Goal: Find specific page/section: Find specific page/section

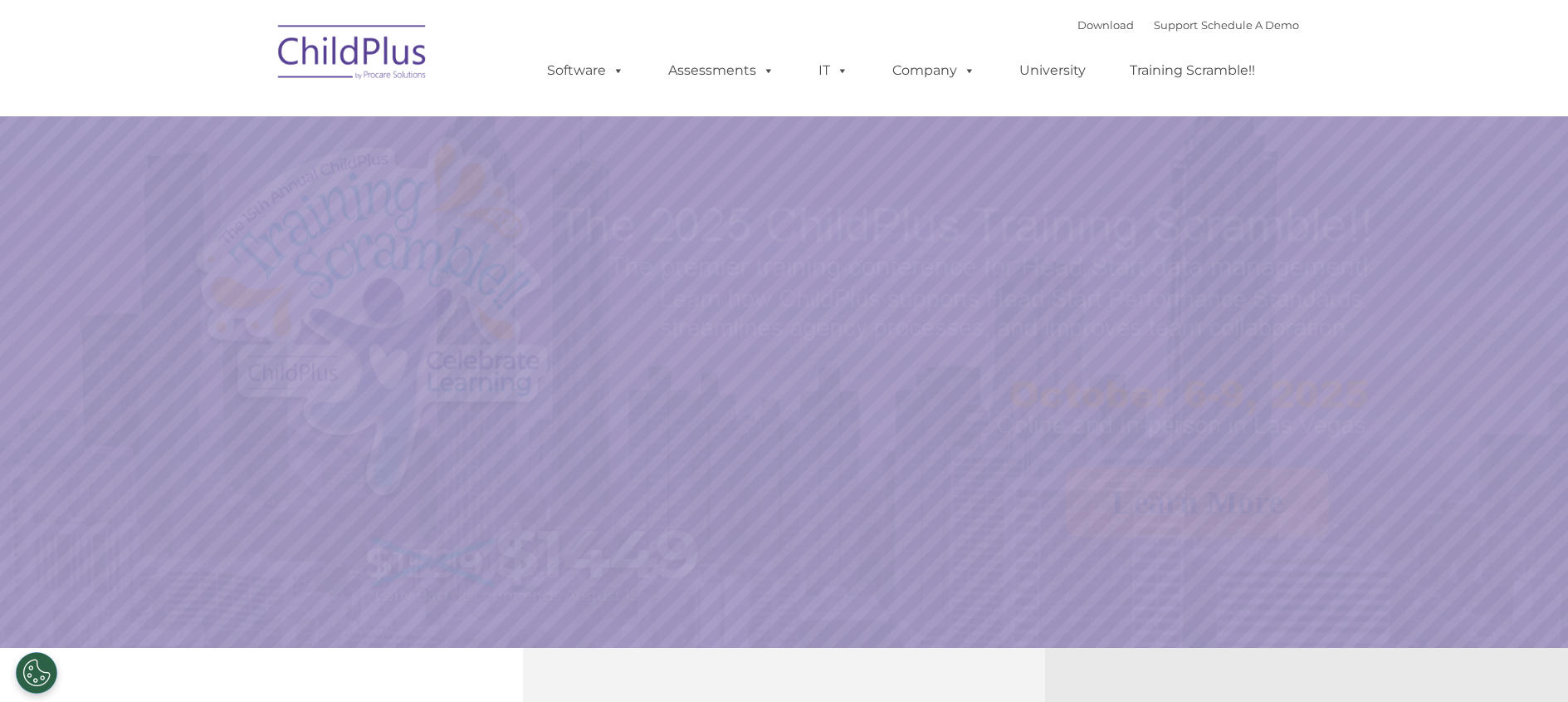
scroll to position [83, 0]
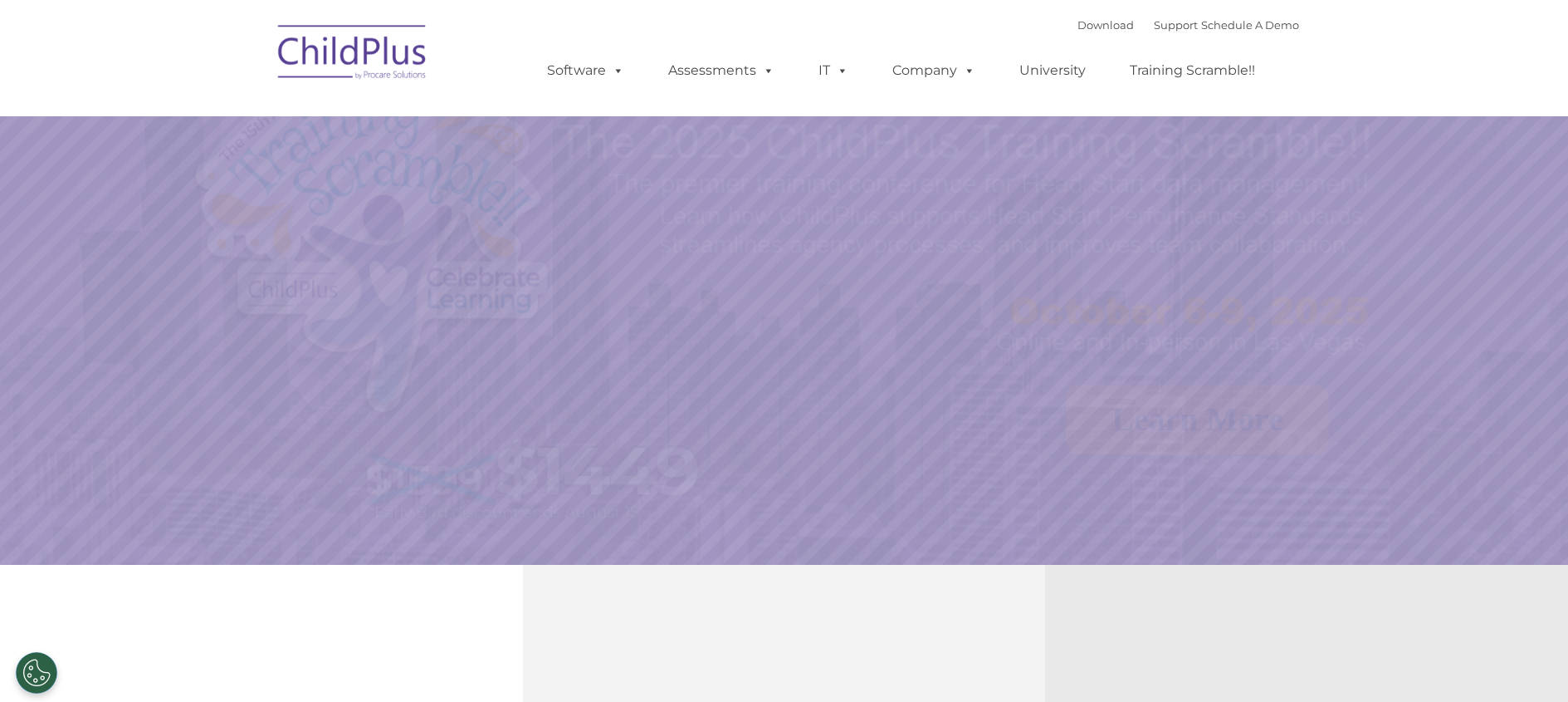
select select "MEDIUM"
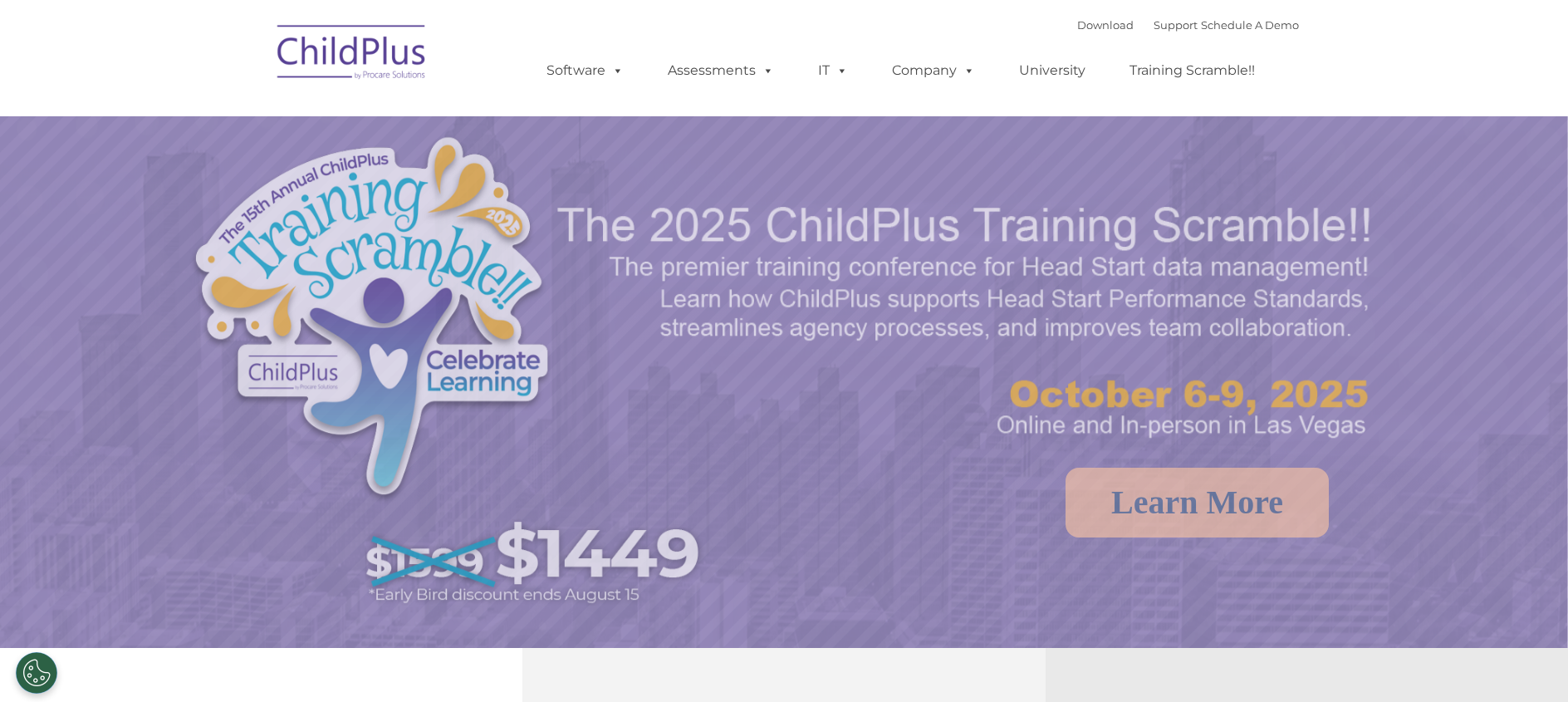
select select "MEDIUM"
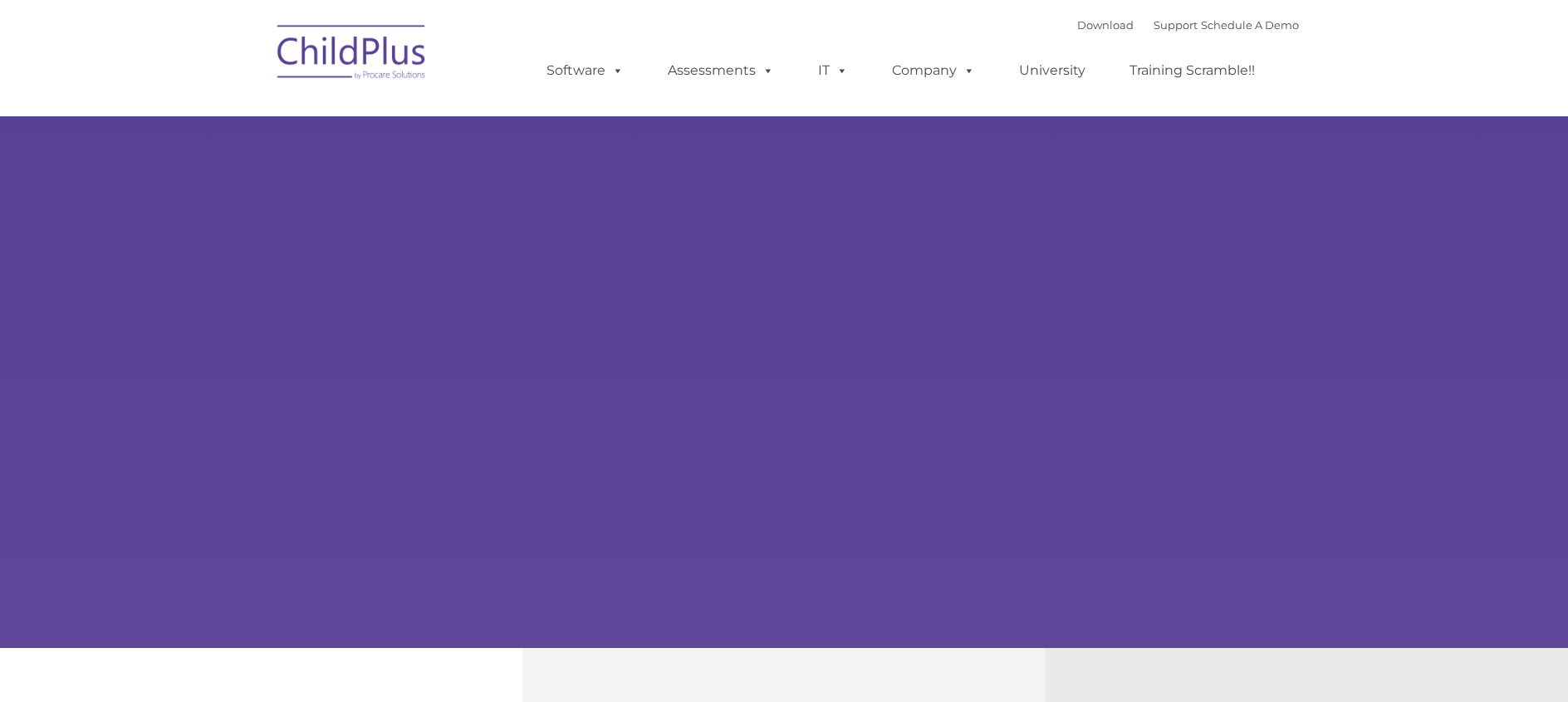
type input ""
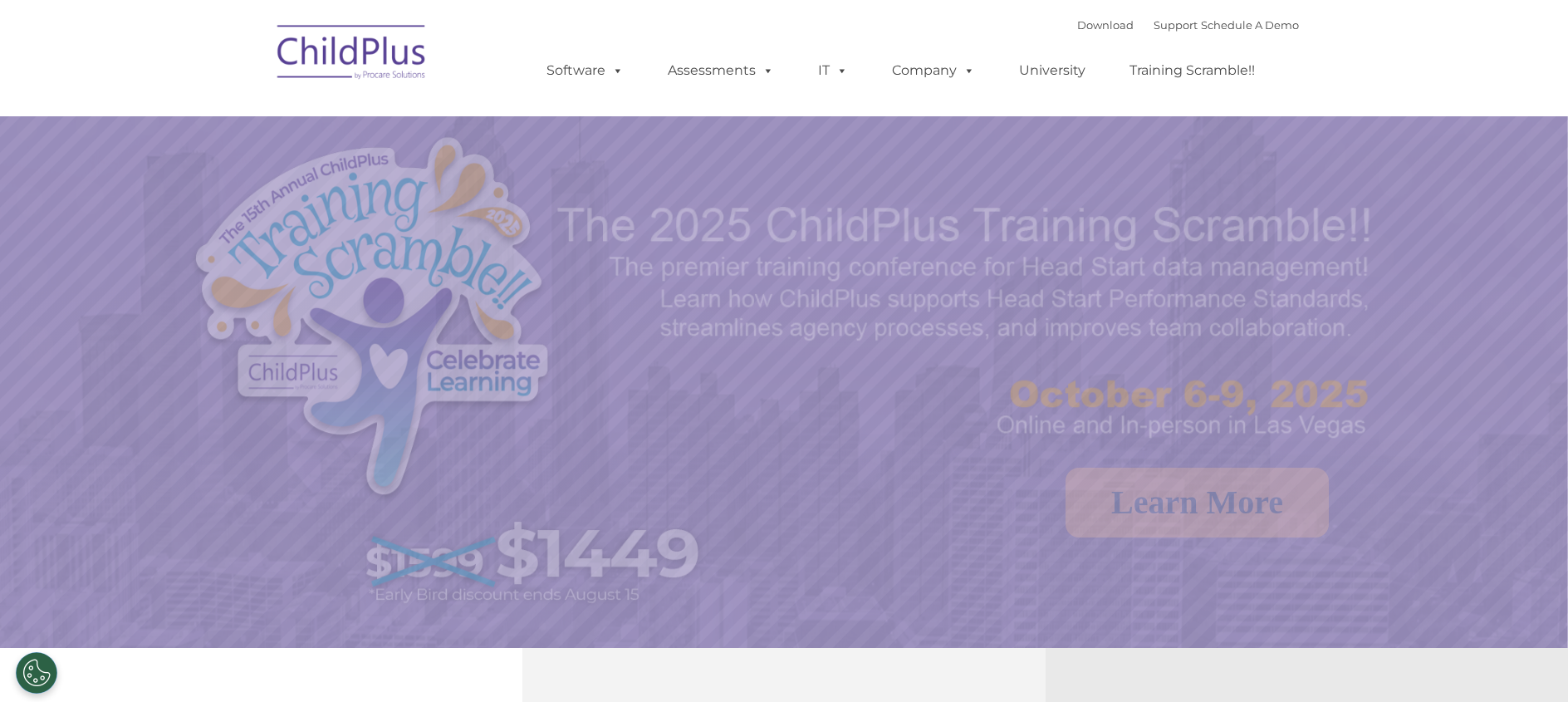
select select "MEDIUM"
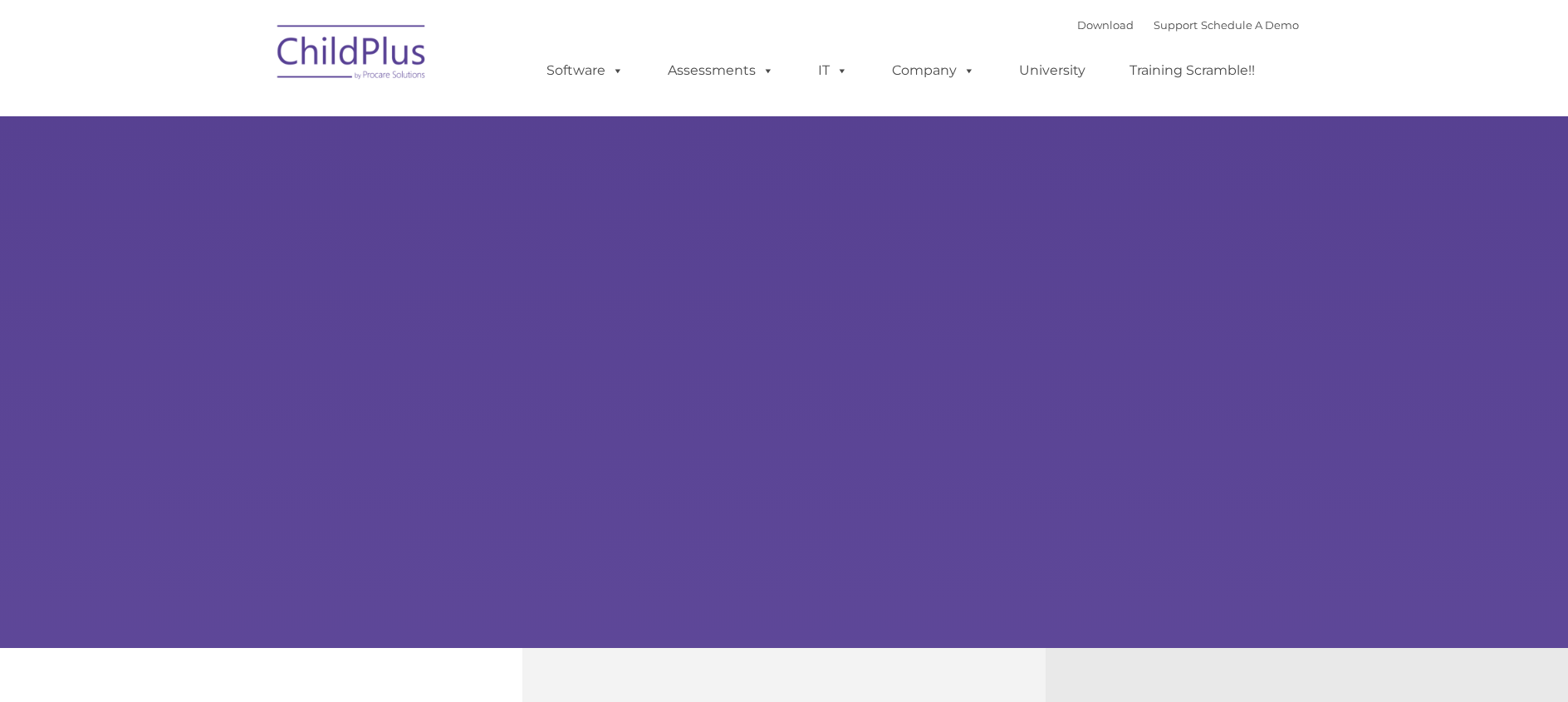
type input ""
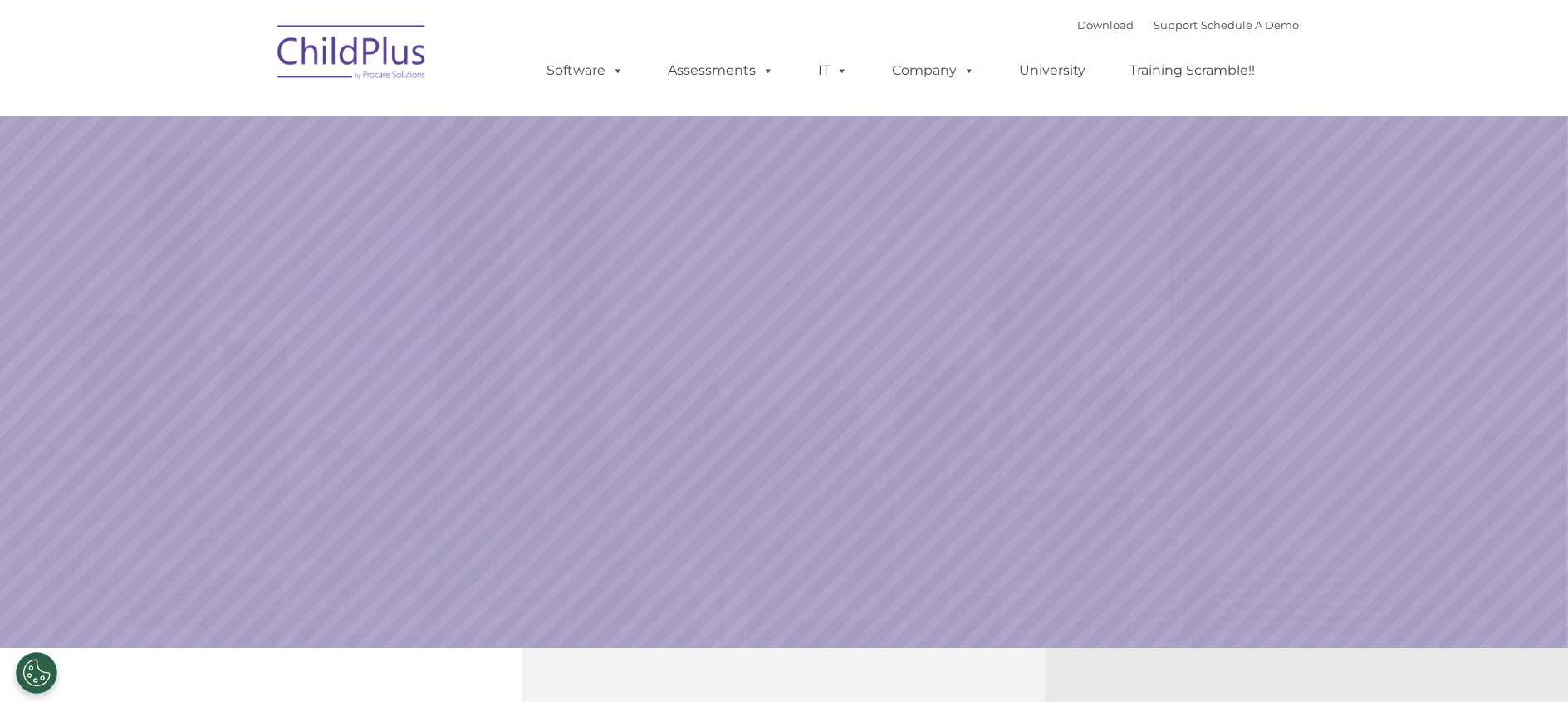
select select "MEDIUM"
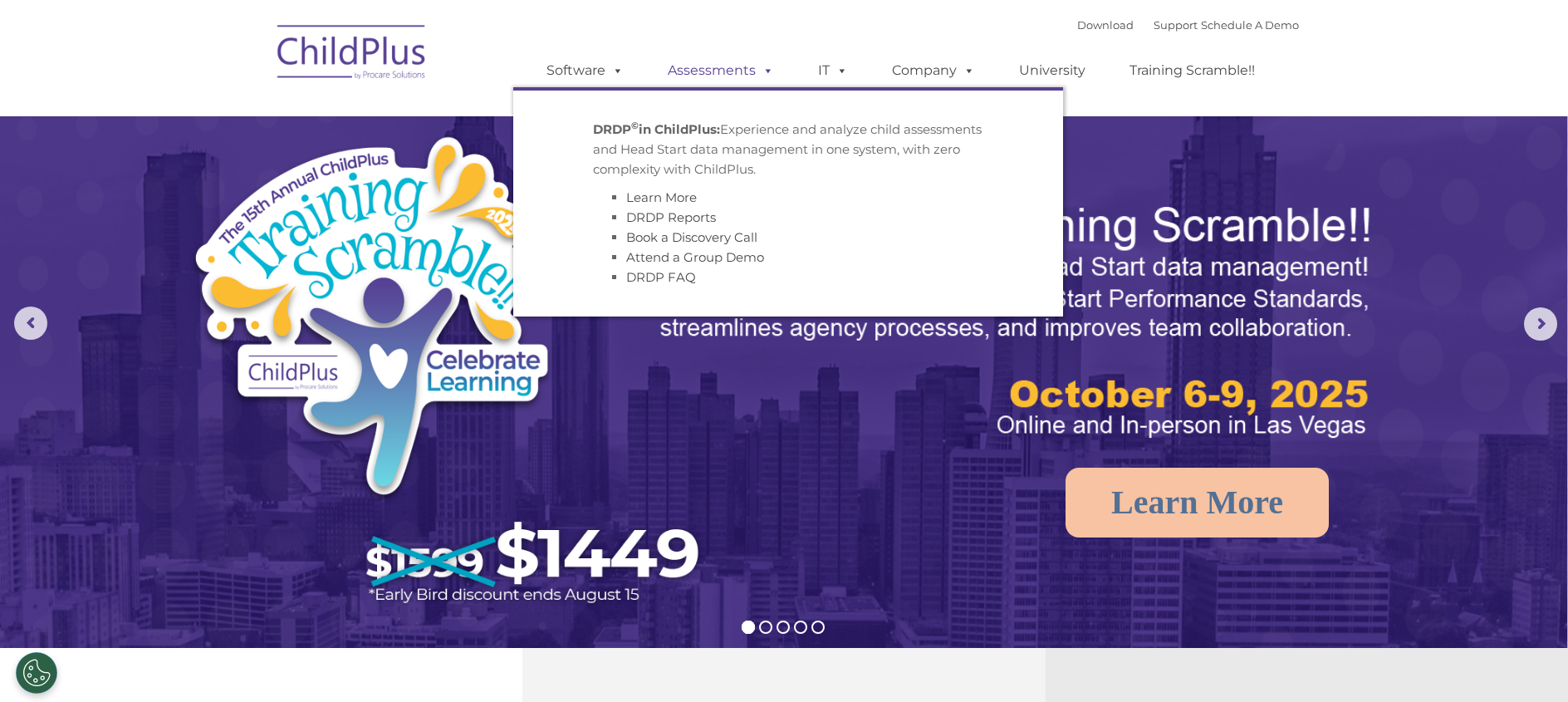
click at [691, 65] on link "Assessments" at bounding box center [721, 71] width 139 height 34
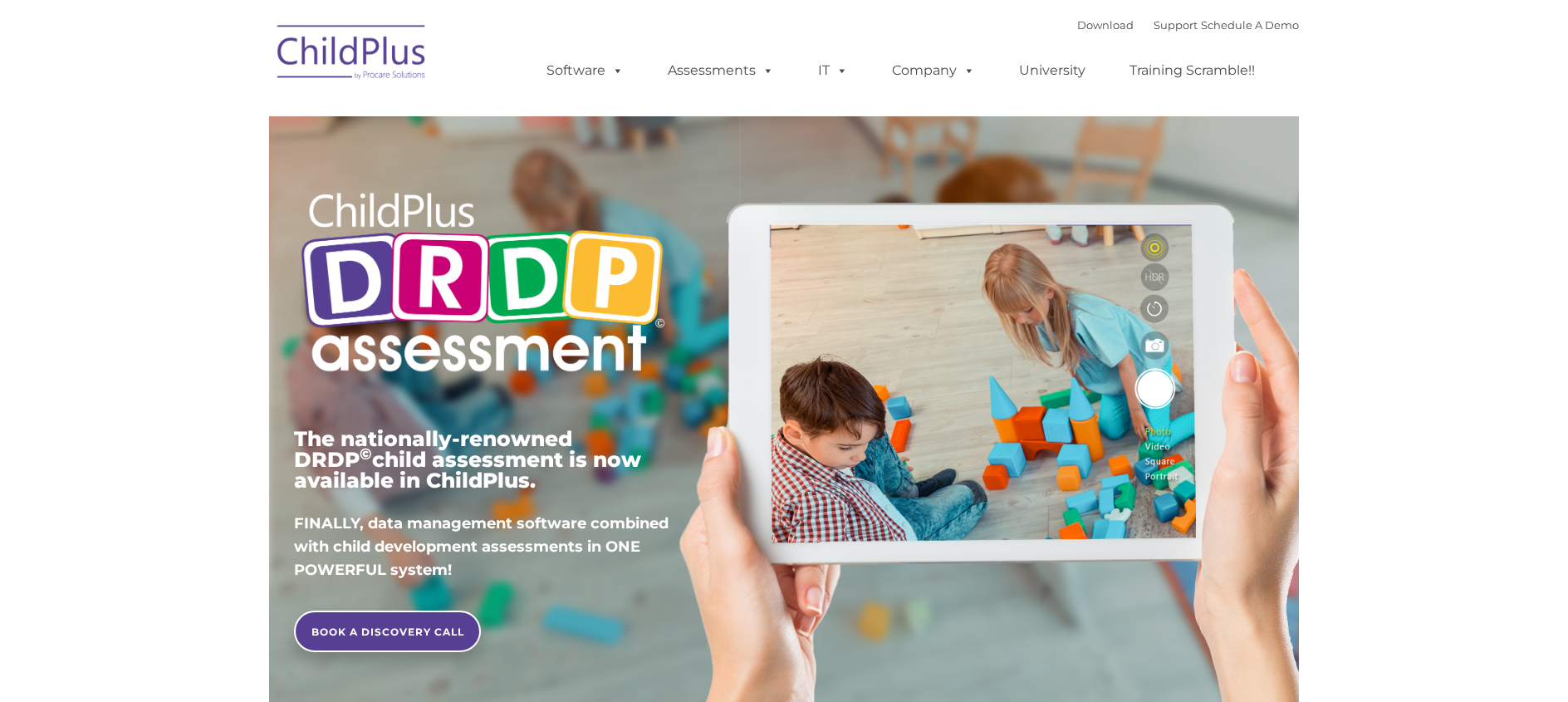
type input ""
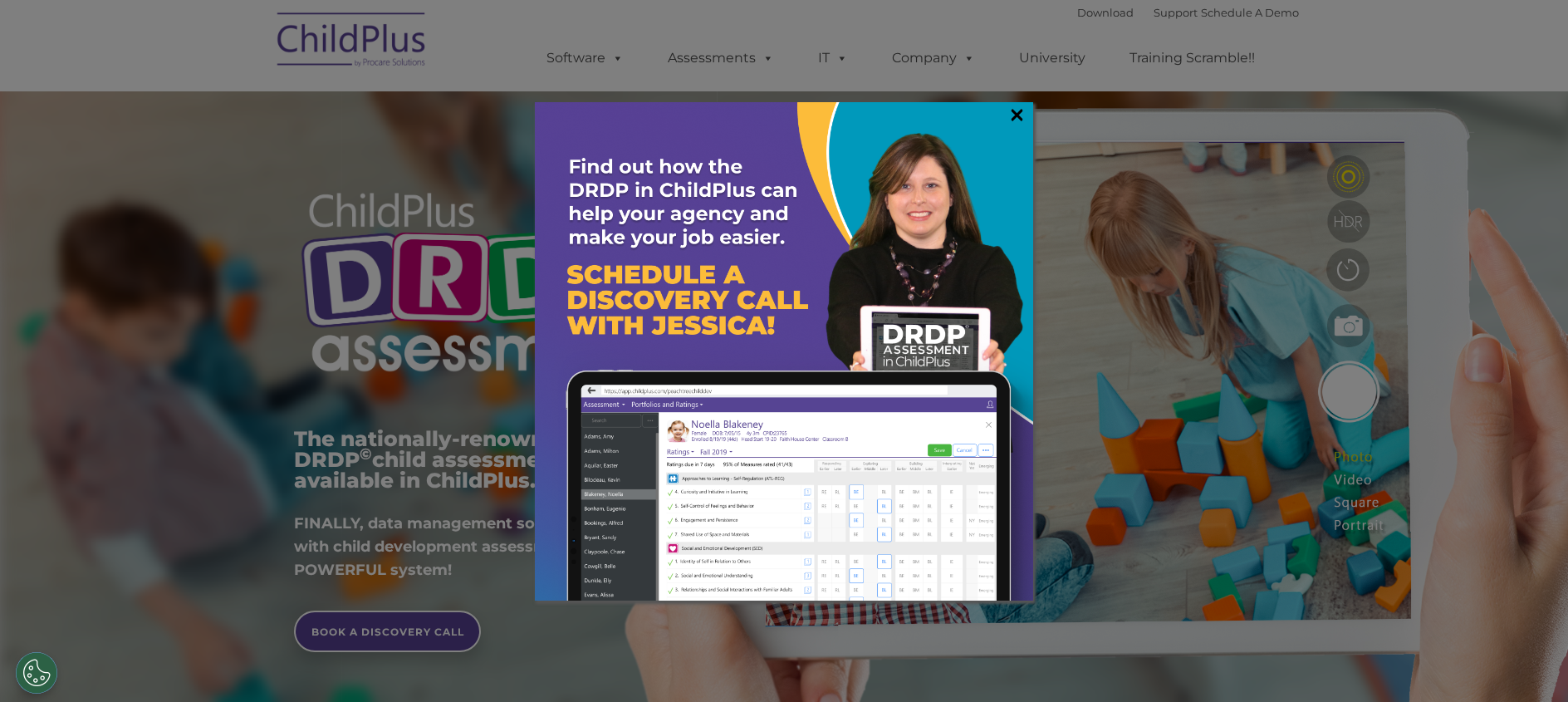
click at [1007, 114] on div "×" at bounding box center [784, 351] width 499 height 499
click at [1020, 121] on link "×" at bounding box center [1016, 115] width 19 height 17
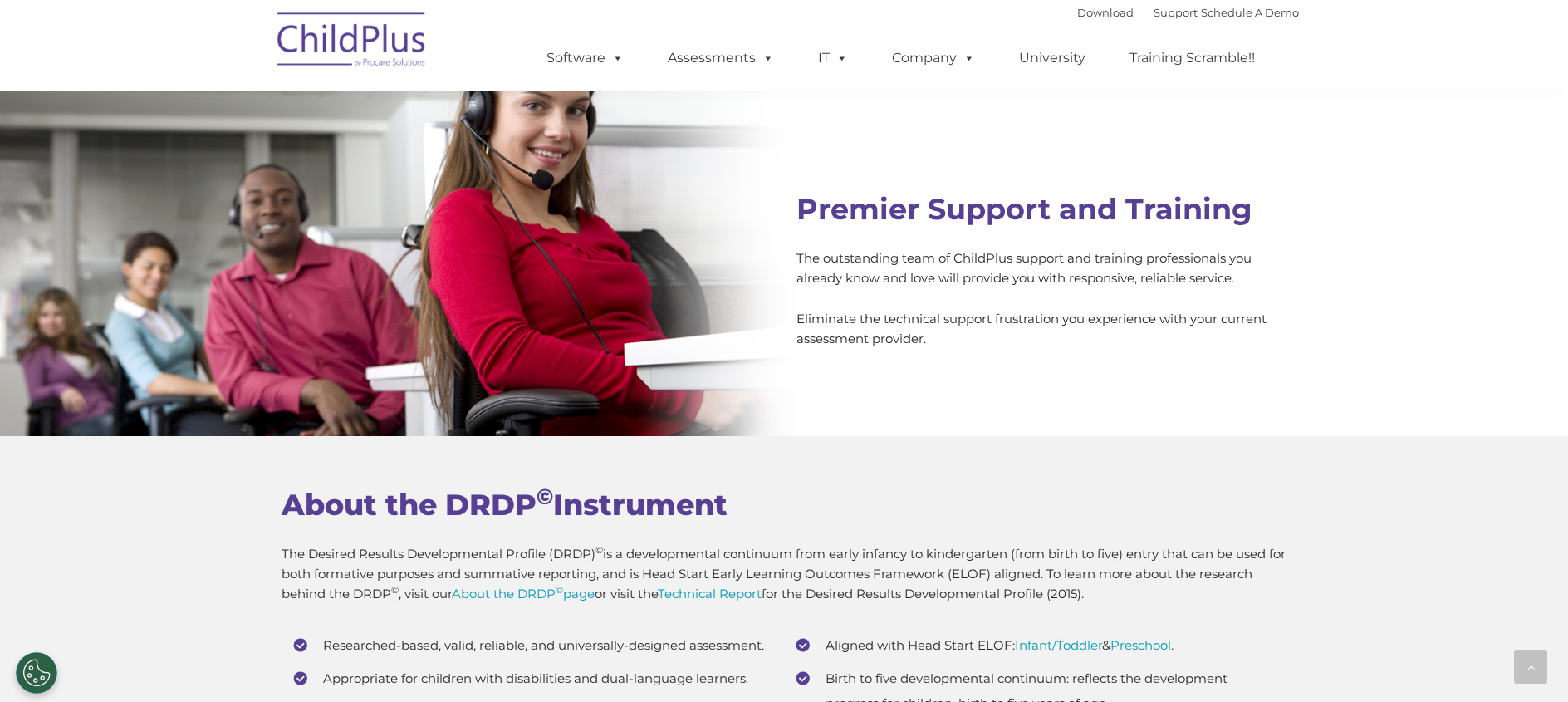
scroll to position [5993, 0]
